Goal: Task Accomplishment & Management: Use online tool/utility

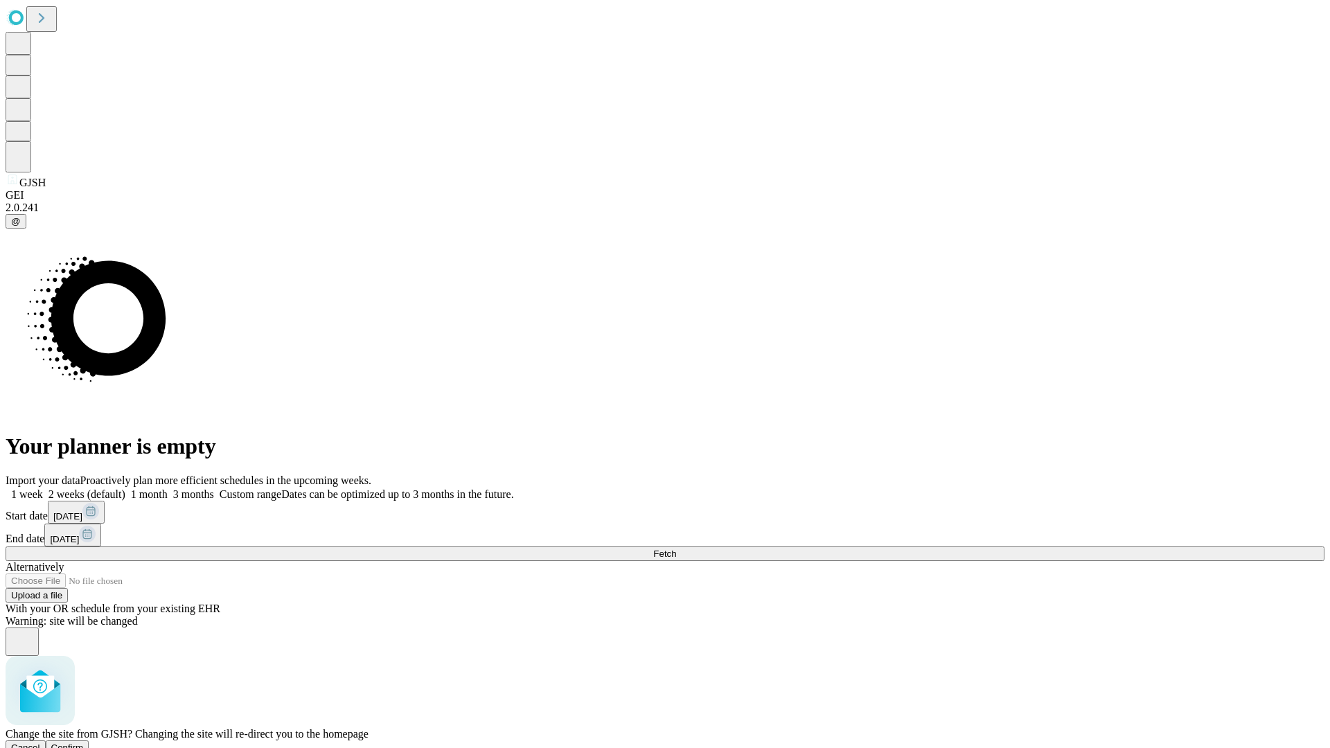
click at [84, 742] on span "Confirm" at bounding box center [67, 747] width 33 height 10
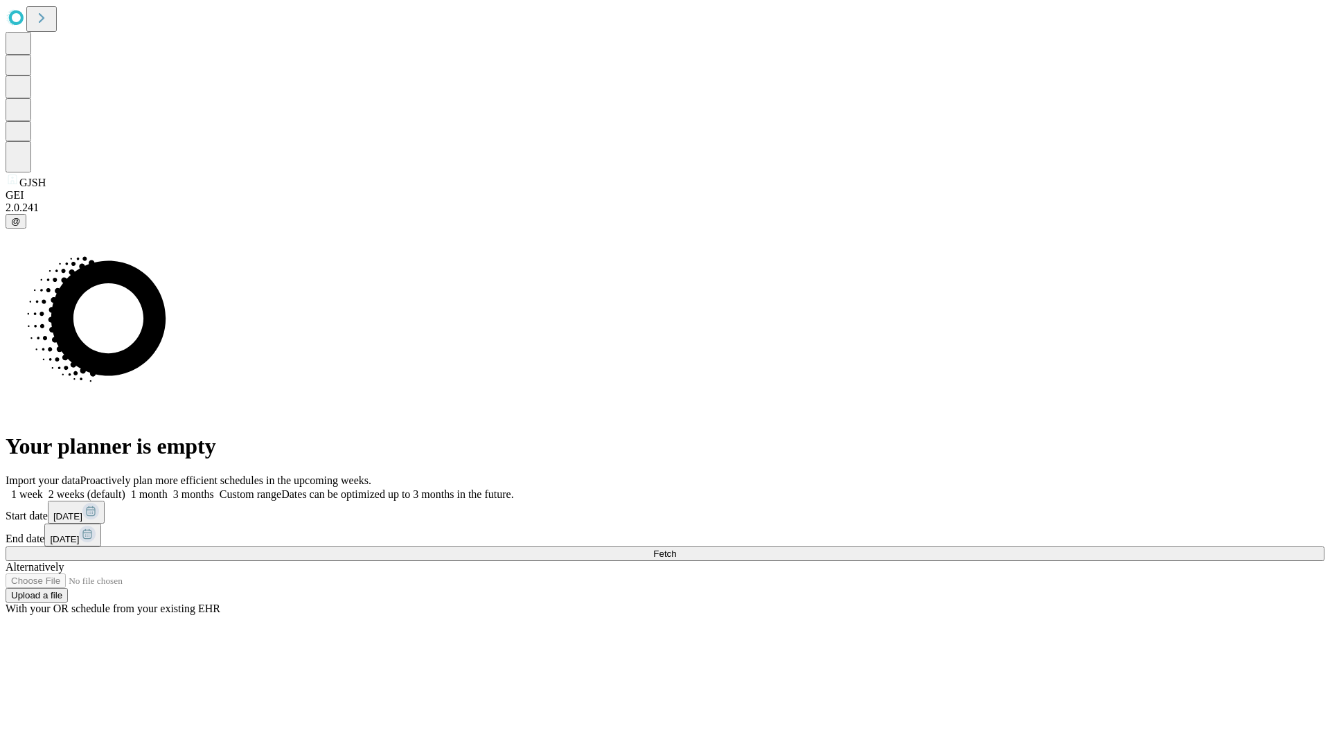
click at [43, 488] on label "1 week" at bounding box center [24, 494] width 37 height 12
click at [676, 549] on span "Fetch" at bounding box center [664, 554] width 23 height 10
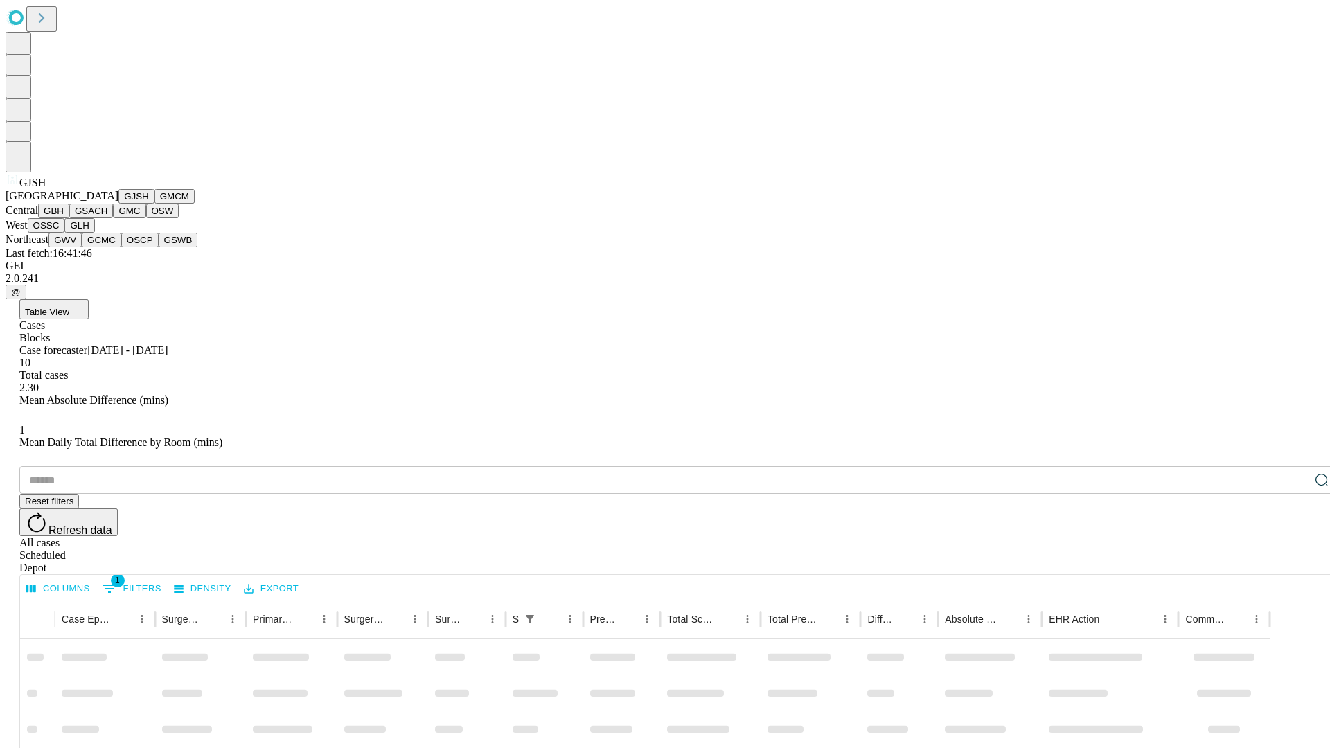
click at [154, 204] on button "GMCM" at bounding box center [174, 196] width 40 height 15
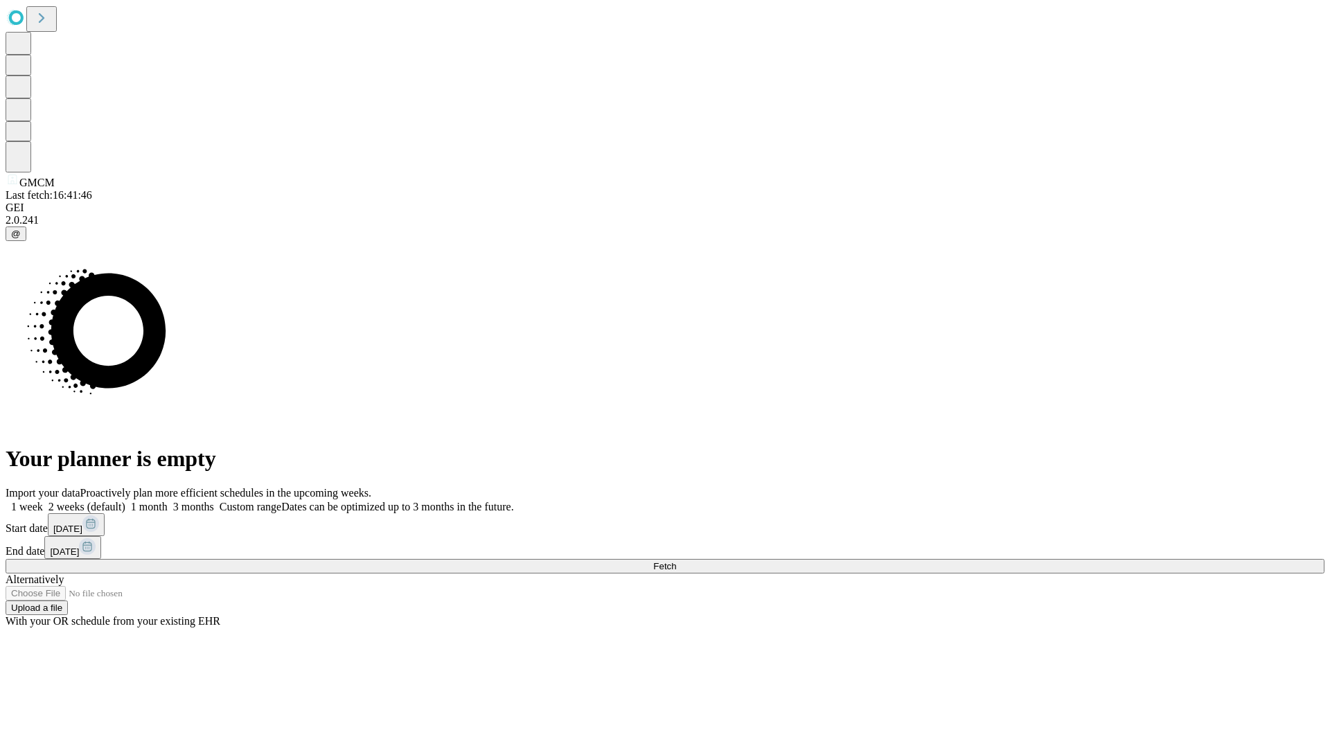
click at [43, 501] on label "1 week" at bounding box center [24, 507] width 37 height 12
click at [676, 561] on span "Fetch" at bounding box center [664, 566] width 23 height 10
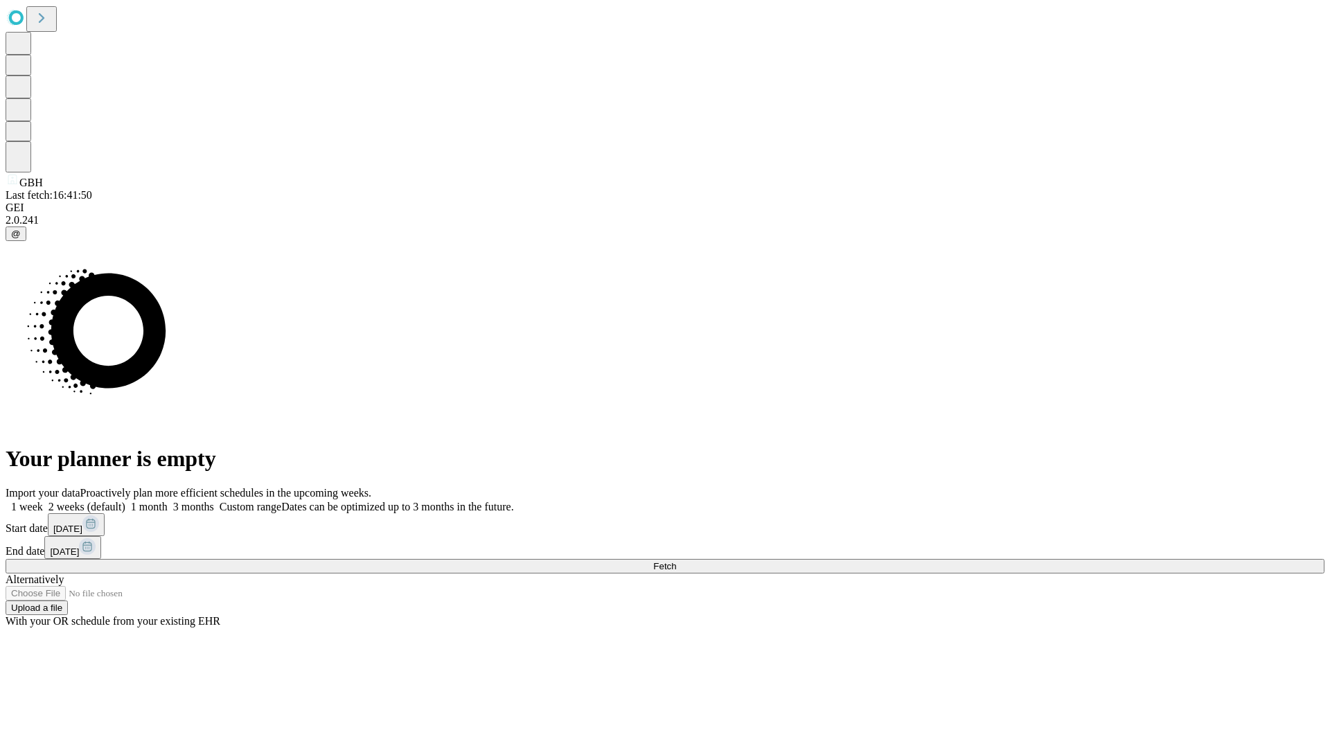
click at [676, 561] on span "Fetch" at bounding box center [664, 566] width 23 height 10
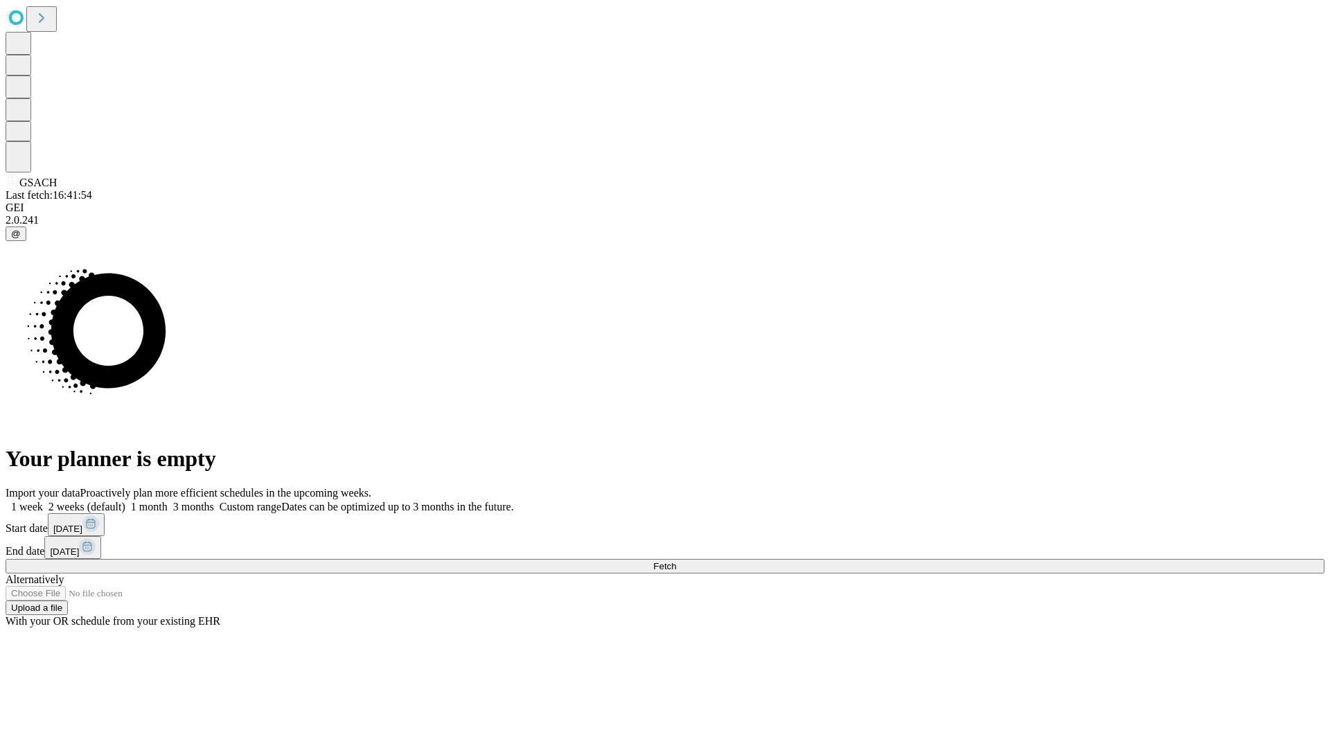
click at [43, 501] on label "1 week" at bounding box center [24, 507] width 37 height 12
click at [676, 561] on span "Fetch" at bounding box center [664, 566] width 23 height 10
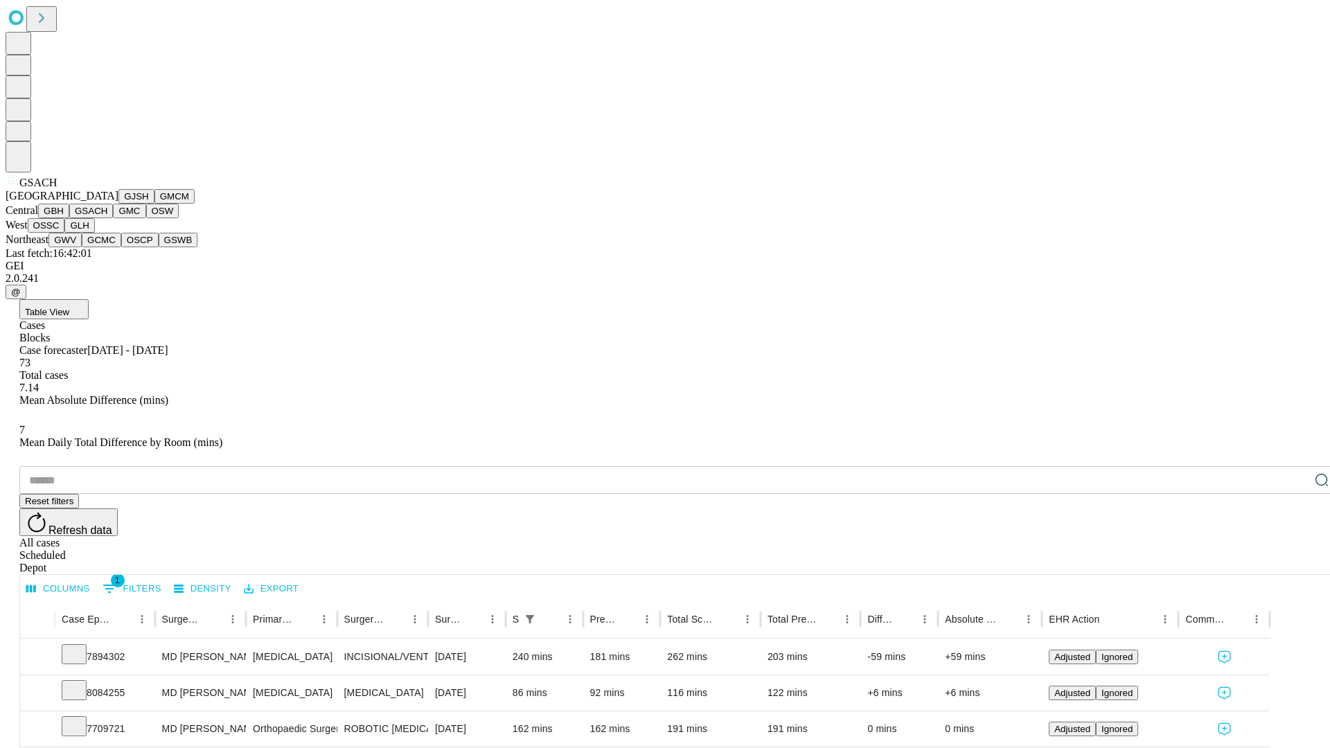
click at [113, 218] on button "GMC" at bounding box center [129, 211] width 33 height 15
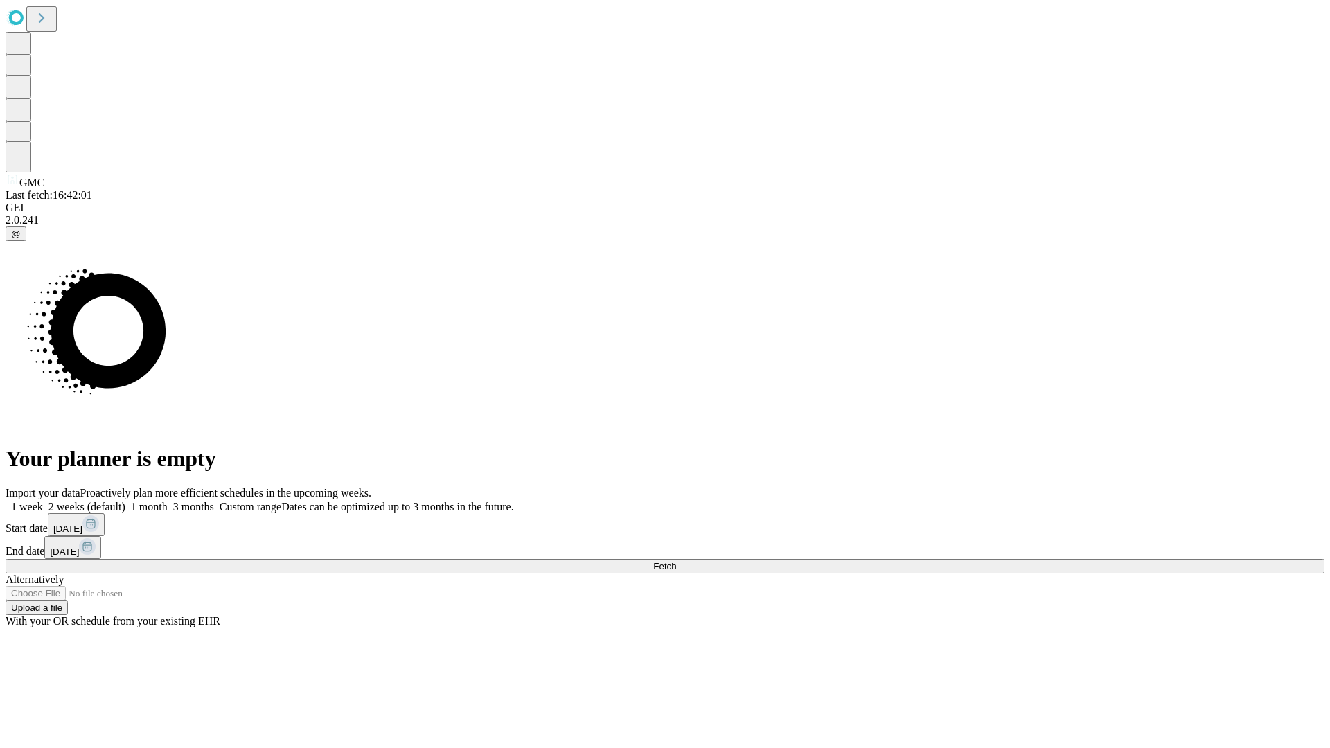
click at [676, 561] on span "Fetch" at bounding box center [664, 566] width 23 height 10
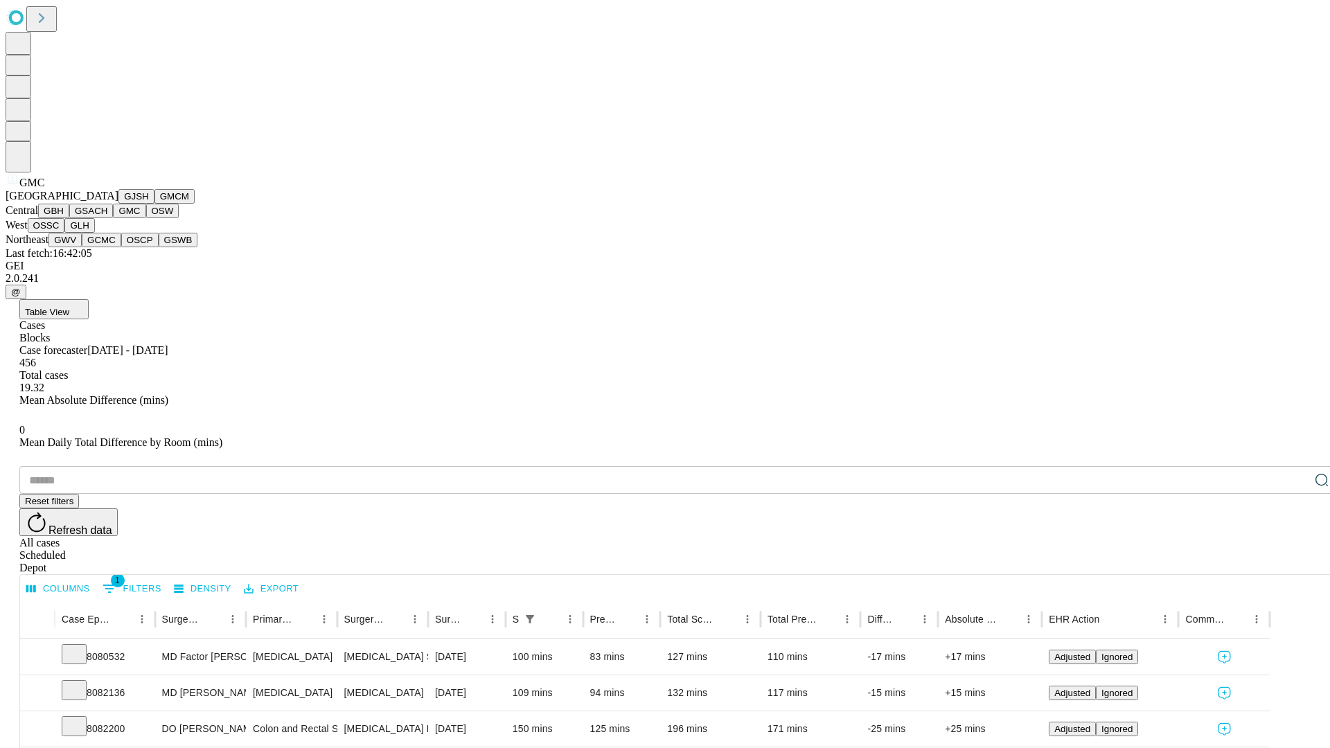
click at [146, 218] on button "OSW" at bounding box center [162, 211] width 33 height 15
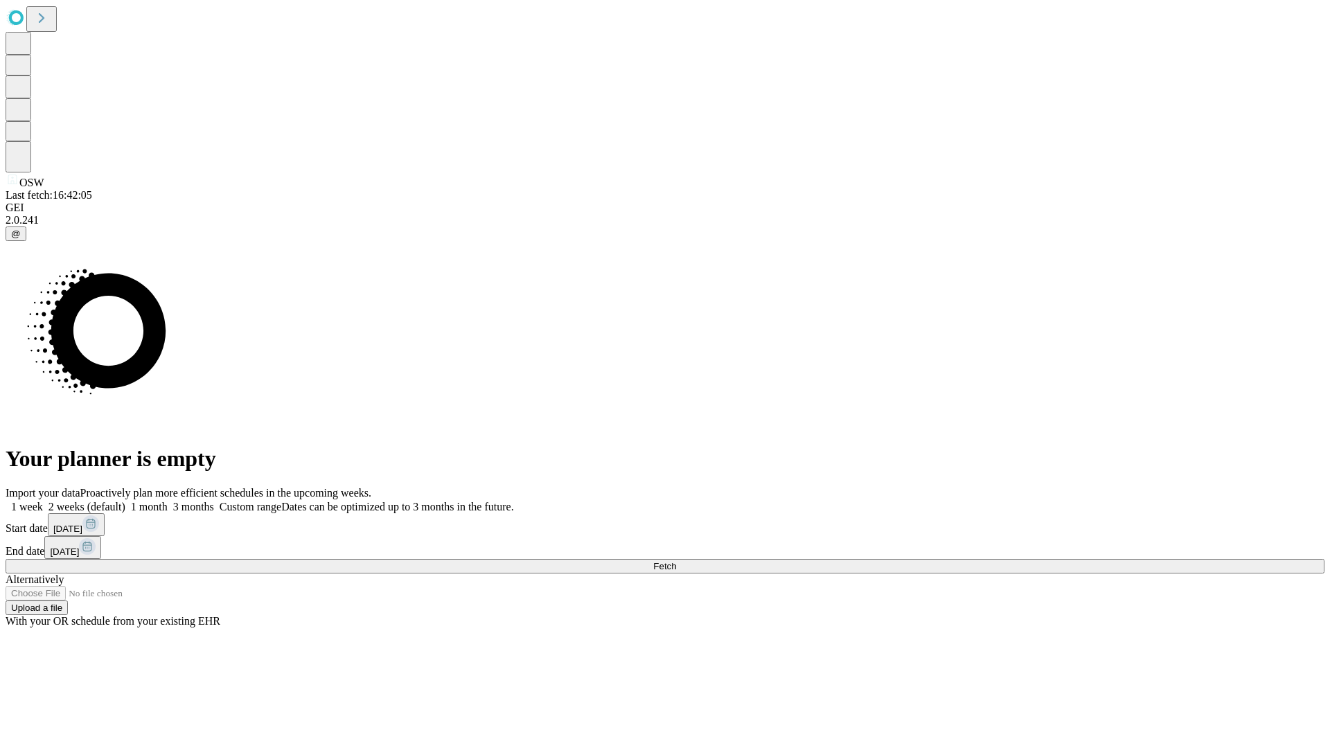
click at [43, 501] on label "1 week" at bounding box center [24, 507] width 37 height 12
click at [676, 561] on span "Fetch" at bounding box center [664, 566] width 23 height 10
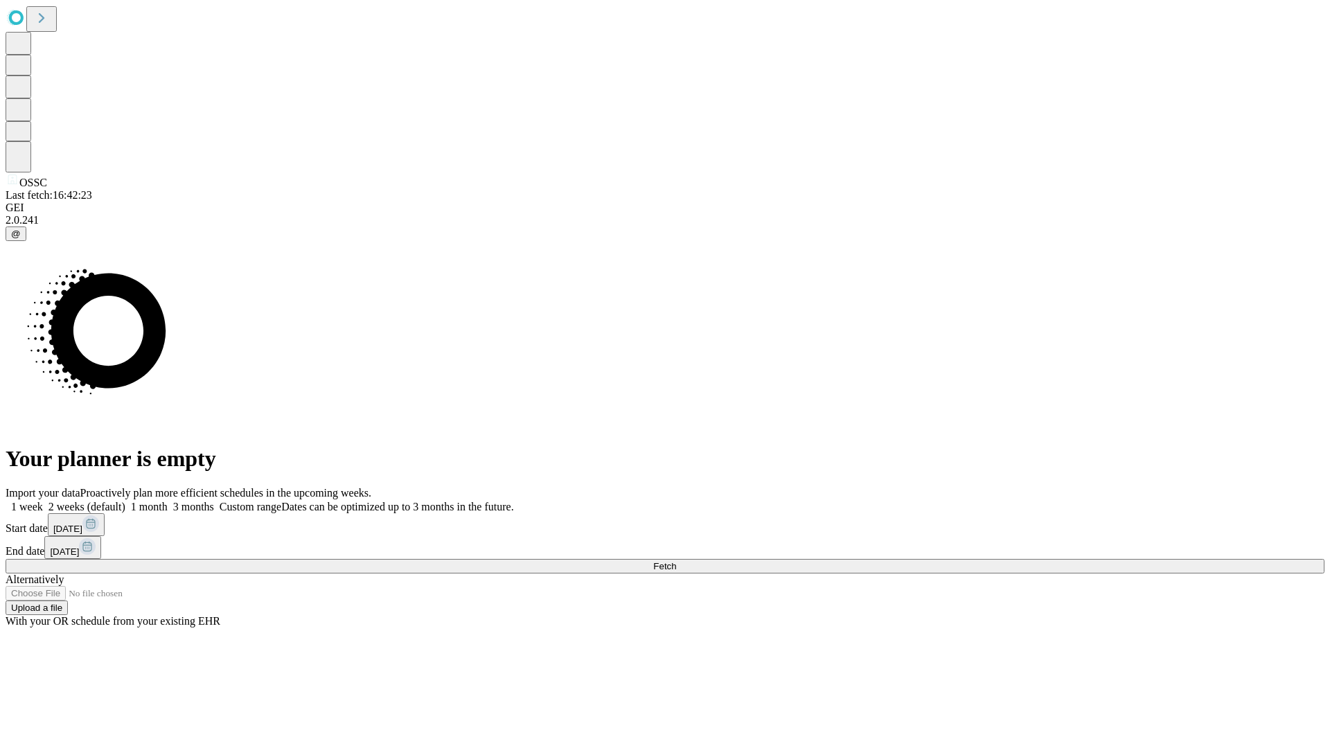
click at [676, 561] on span "Fetch" at bounding box center [664, 566] width 23 height 10
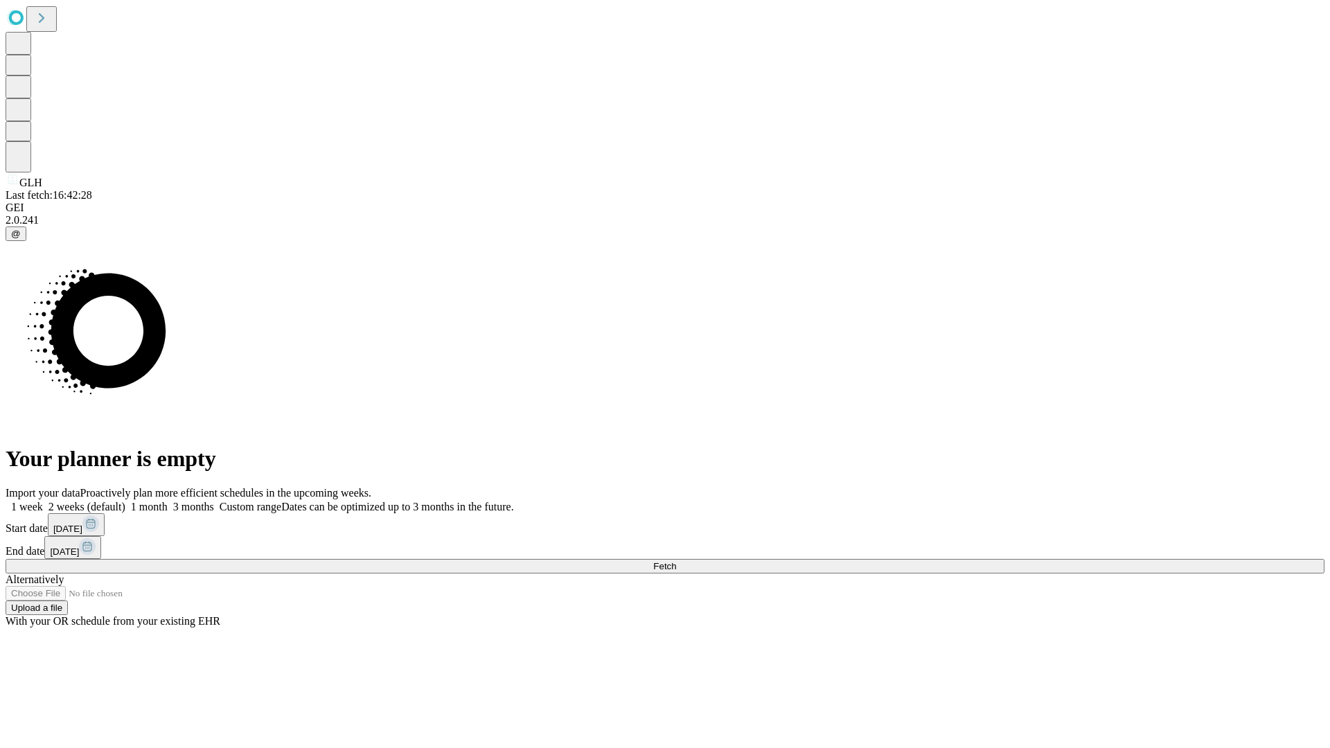
click at [676, 561] on span "Fetch" at bounding box center [664, 566] width 23 height 10
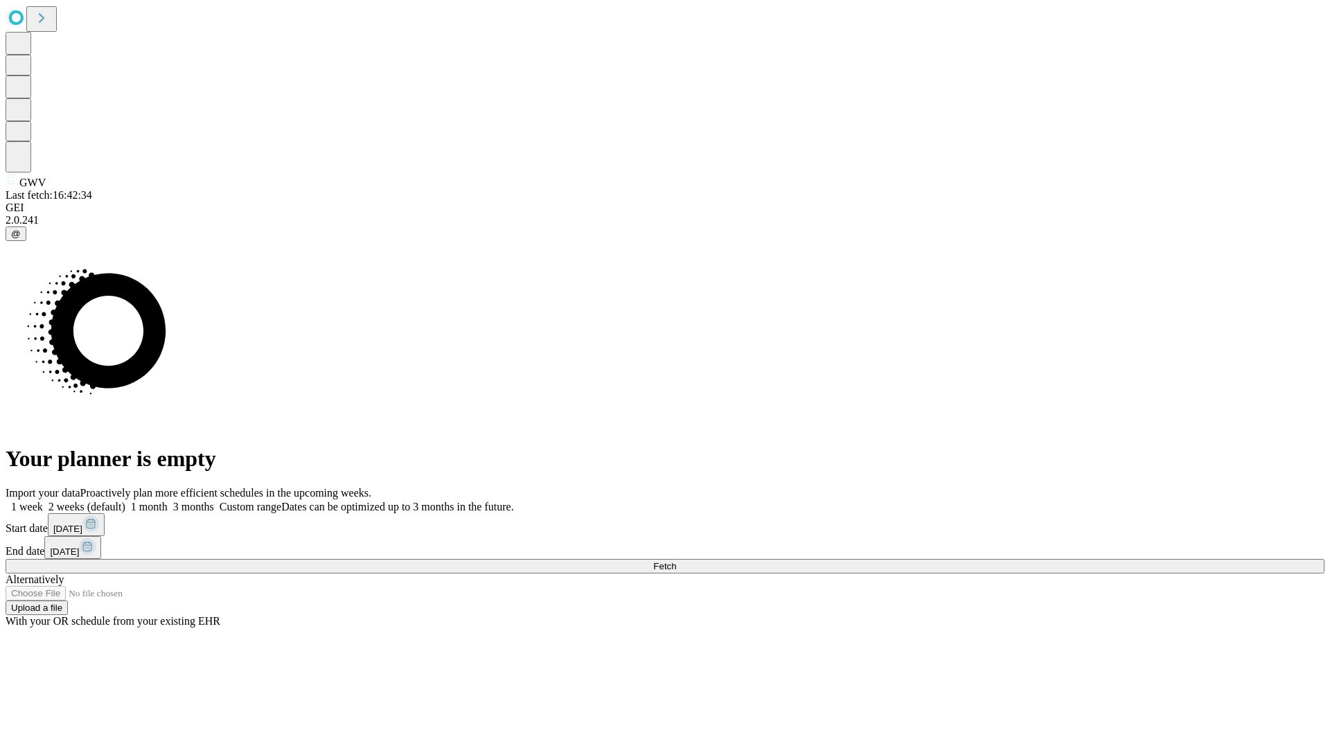
click at [43, 501] on label "1 week" at bounding box center [24, 507] width 37 height 12
click at [676, 561] on span "Fetch" at bounding box center [664, 566] width 23 height 10
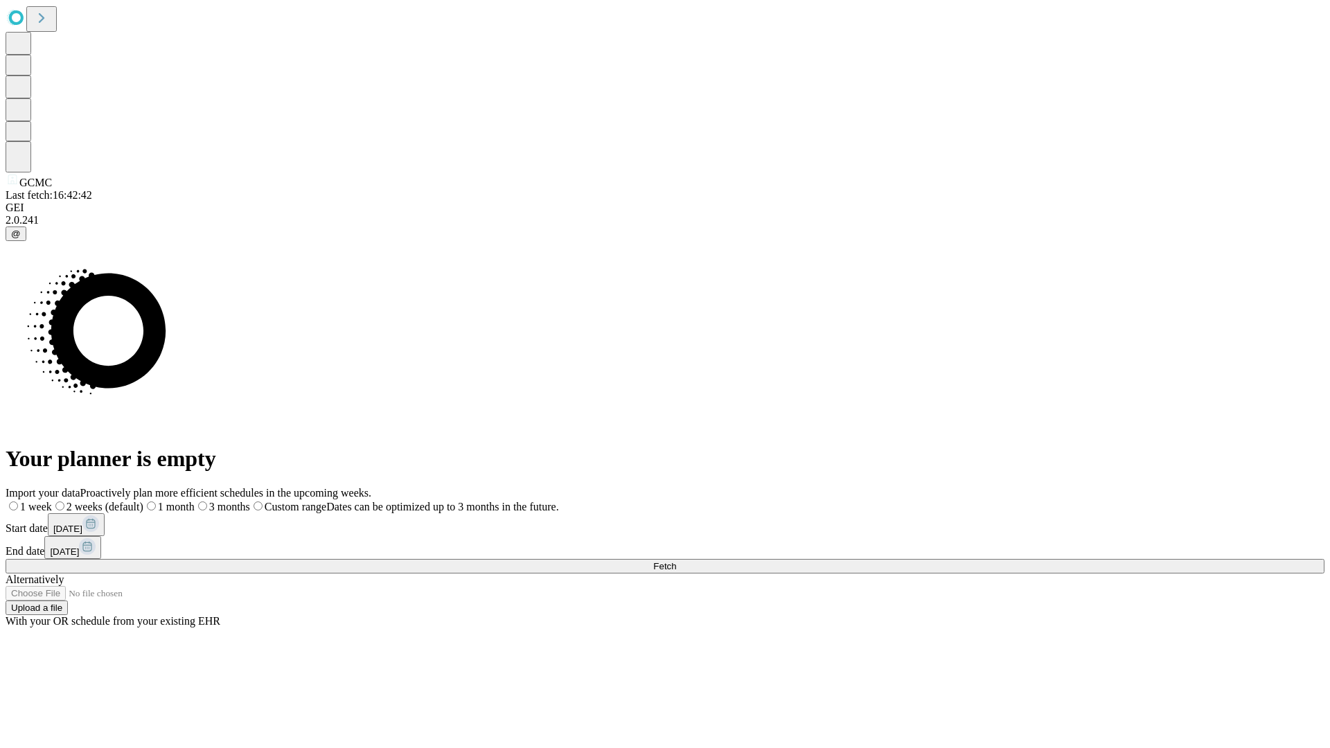
click at [52, 501] on label "1 week" at bounding box center [29, 507] width 46 height 12
click at [676, 561] on span "Fetch" at bounding box center [664, 566] width 23 height 10
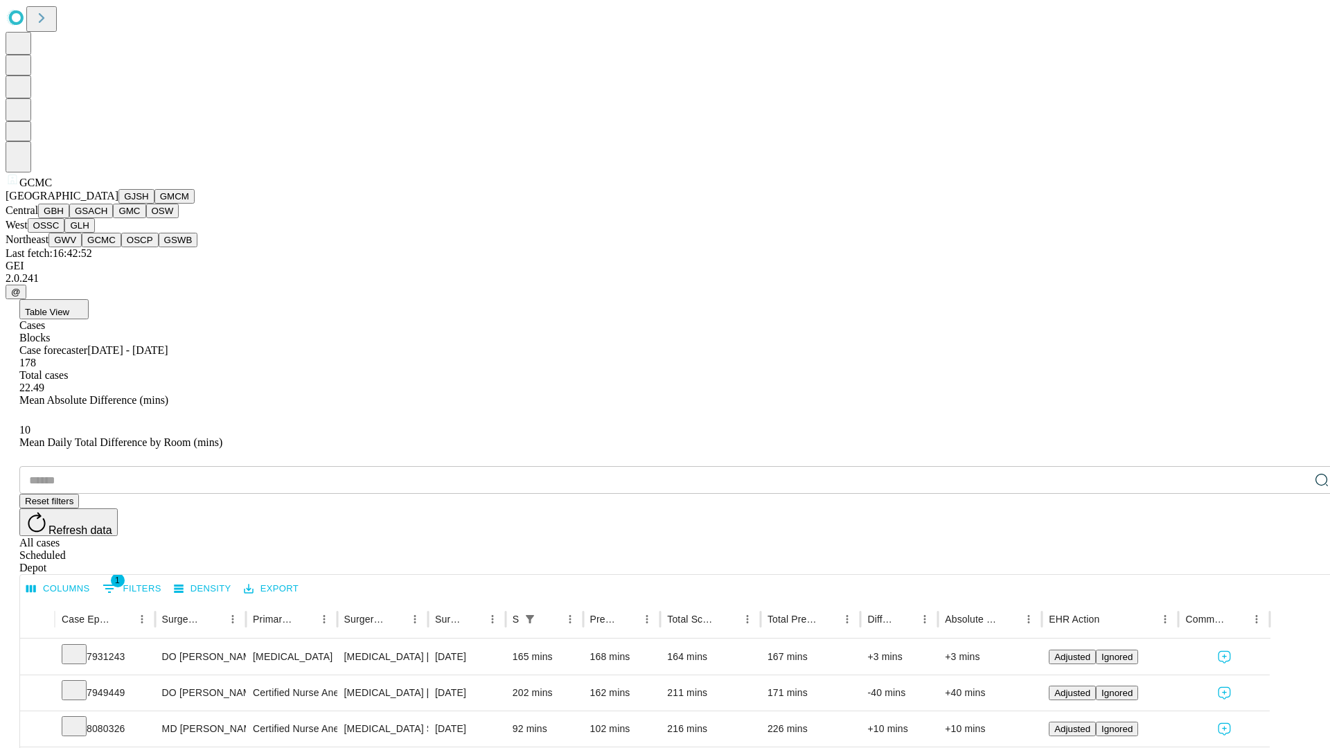
click at [121, 247] on button "OSCP" at bounding box center [139, 240] width 37 height 15
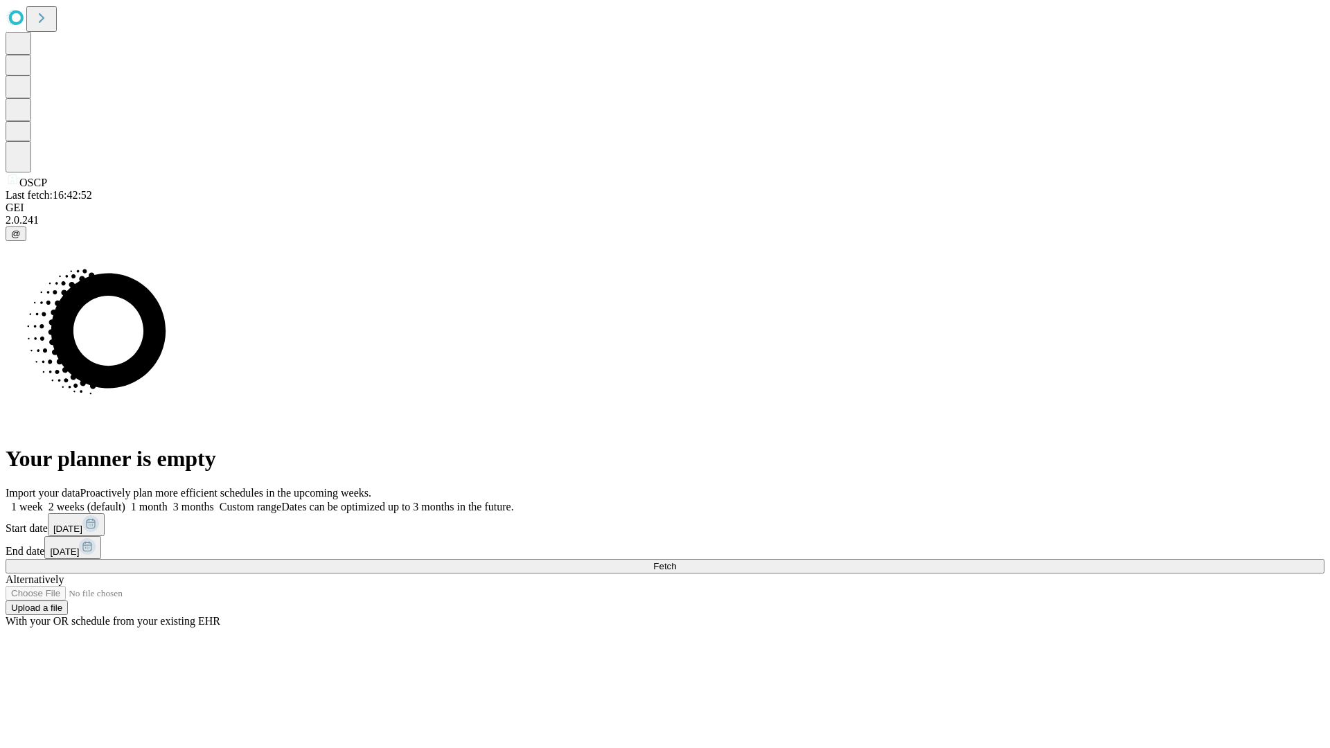
click at [43, 501] on label "1 week" at bounding box center [24, 507] width 37 height 12
click at [676, 561] on span "Fetch" at bounding box center [664, 566] width 23 height 10
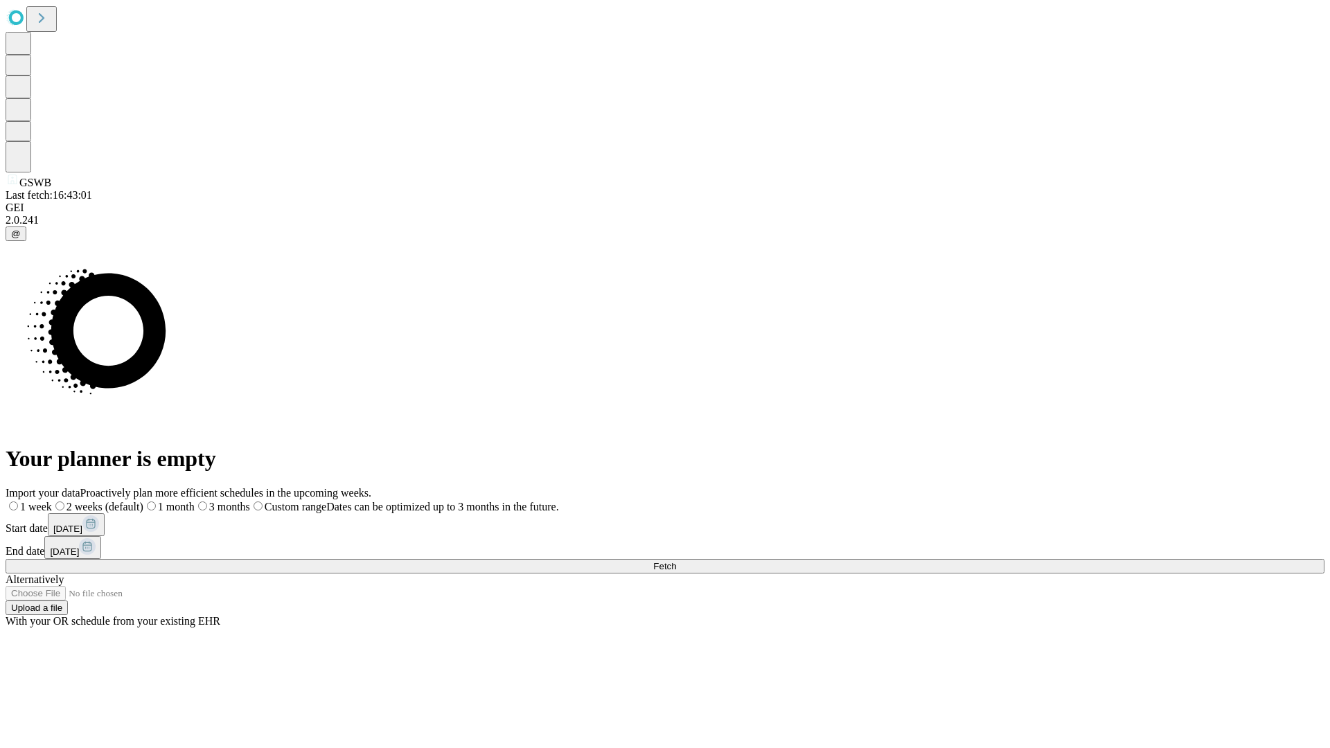
click at [52, 501] on label "1 week" at bounding box center [29, 507] width 46 height 12
click at [676, 561] on span "Fetch" at bounding box center [664, 566] width 23 height 10
